Goal: Find specific page/section: Find specific page/section

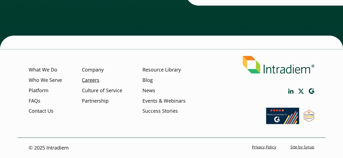
click at [94, 81] on link "Careers" at bounding box center [90, 80] width 17 height 7
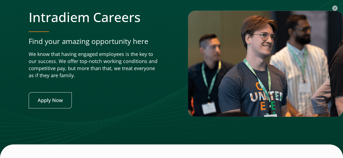
scroll to position [2193, 0]
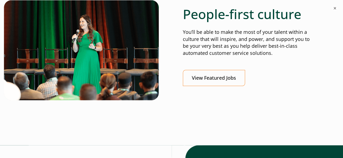
scroll to position [233, 0]
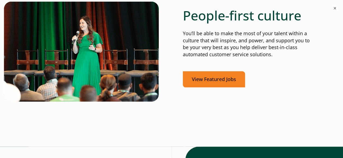
click at [239, 87] on link "View Featured Jobs" at bounding box center [214, 79] width 62 height 16
click at [235, 79] on link "View Featured Jobs" at bounding box center [214, 79] width 62 height 16
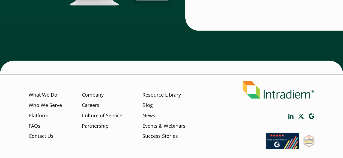
scroll to position [1610, 0]
